Goal: Task Accomplishment & Management: Manage account settings

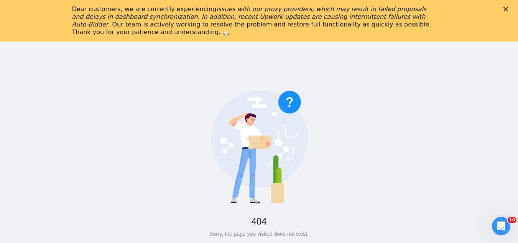
click at [508, 11] on polygon "Close" at bounding box center [506, 9] width 5 height 5
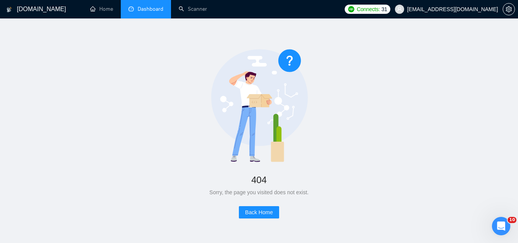
click at [154, 12] on link "Dashboard" at bounding box center [145, 9] width 35 height 7
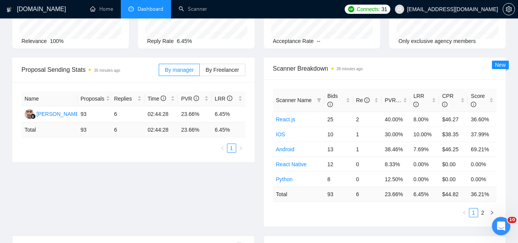
scroll to position [77, 0]
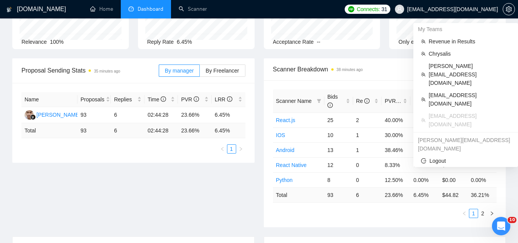
click at [450, 9] on span "[EMAIL_ADDRESS][DOMAIN_NAME]" at bounding box center [452, 9] width 91 height 0
click at [440, 48] on li "Chrysalis" at bounding box center [465, 54] width 99 height 12
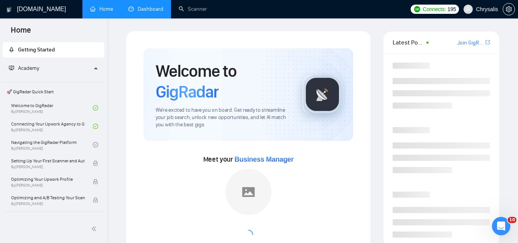
click at [156, 7] on link "Dashboard" at bounding box center [145, 9] width 35 height 7
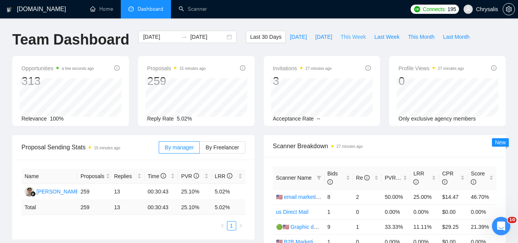
click at [356, 37] on span "This Week" at bounding box center [353, 37] width 25 height 8
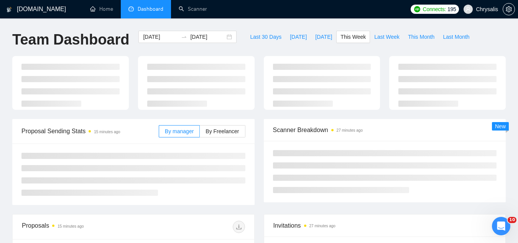
type input "[DATE]"
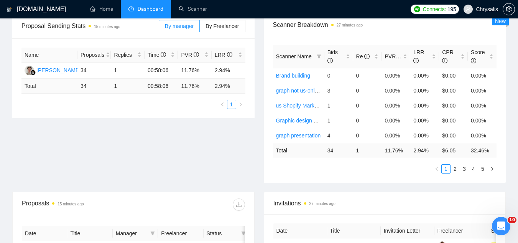
scroll to position [115, 0]
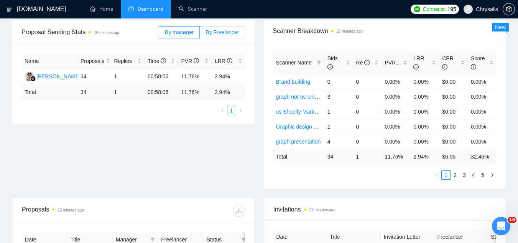
click at [219, 32] on span "By Freelancer" at bounding box center [222, 32] width 33 height 6
click at [200, 34] on input "By Freelancer" at bounding box center [200, 34] width 0 height 0
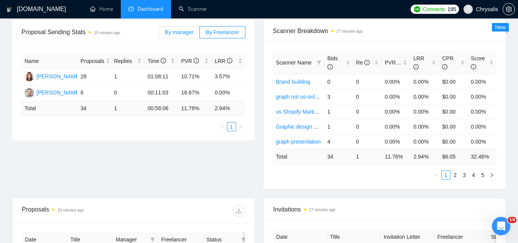
click at [176, 34] on span "By manager" at bounding box center [179, 32] width 29 height 6
click at [159, 34] on input "By manager" at bounding box center [159, 34] width 0 height 0
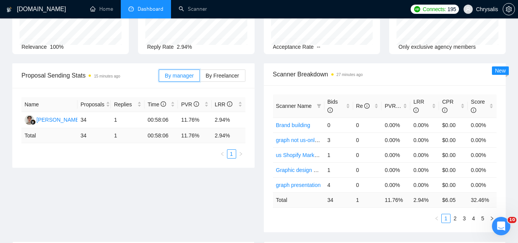
scroll to position [0, 0]
